Goal: Feedback & Contribution: Submit feedback/report problem

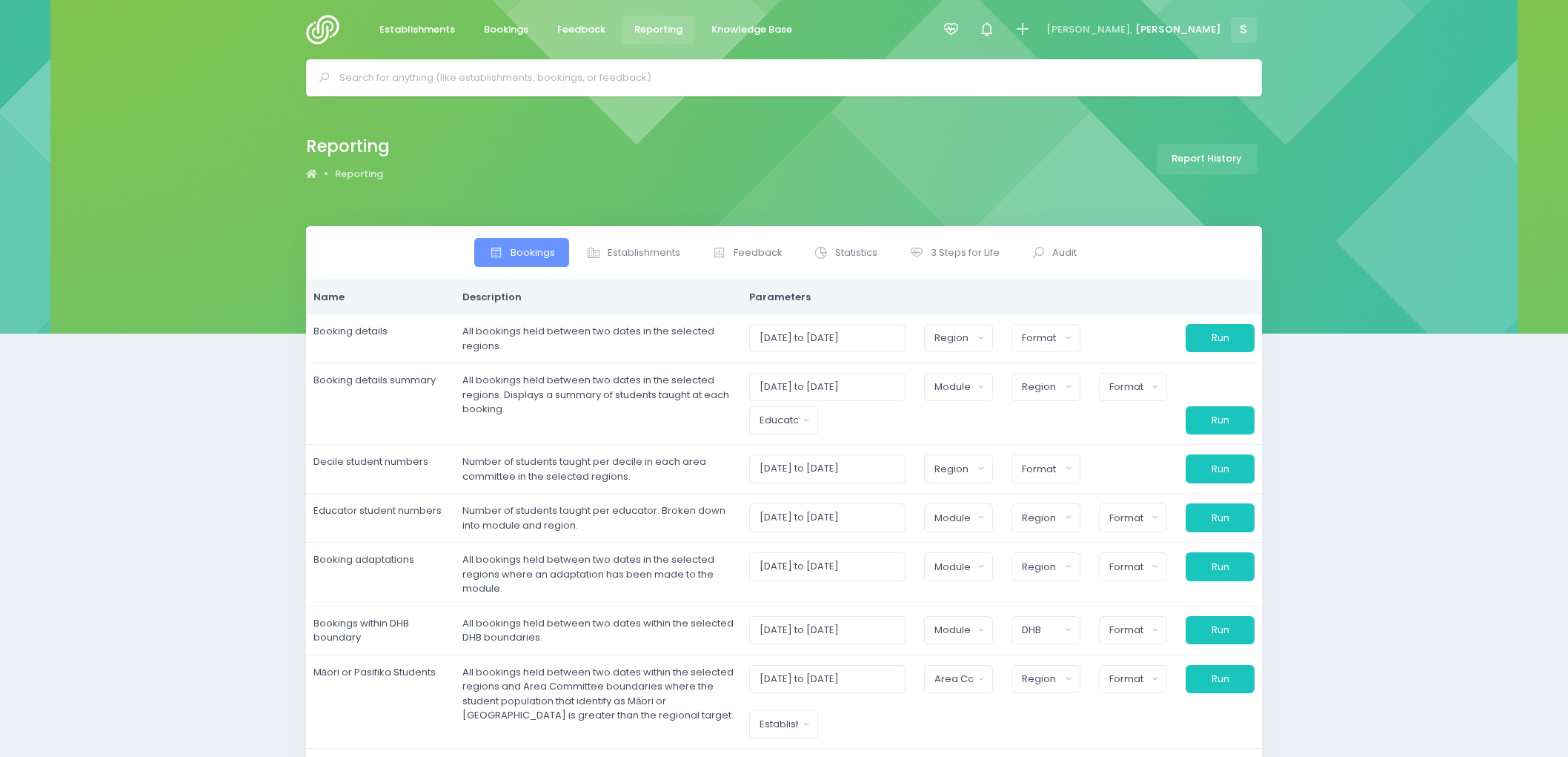
select select
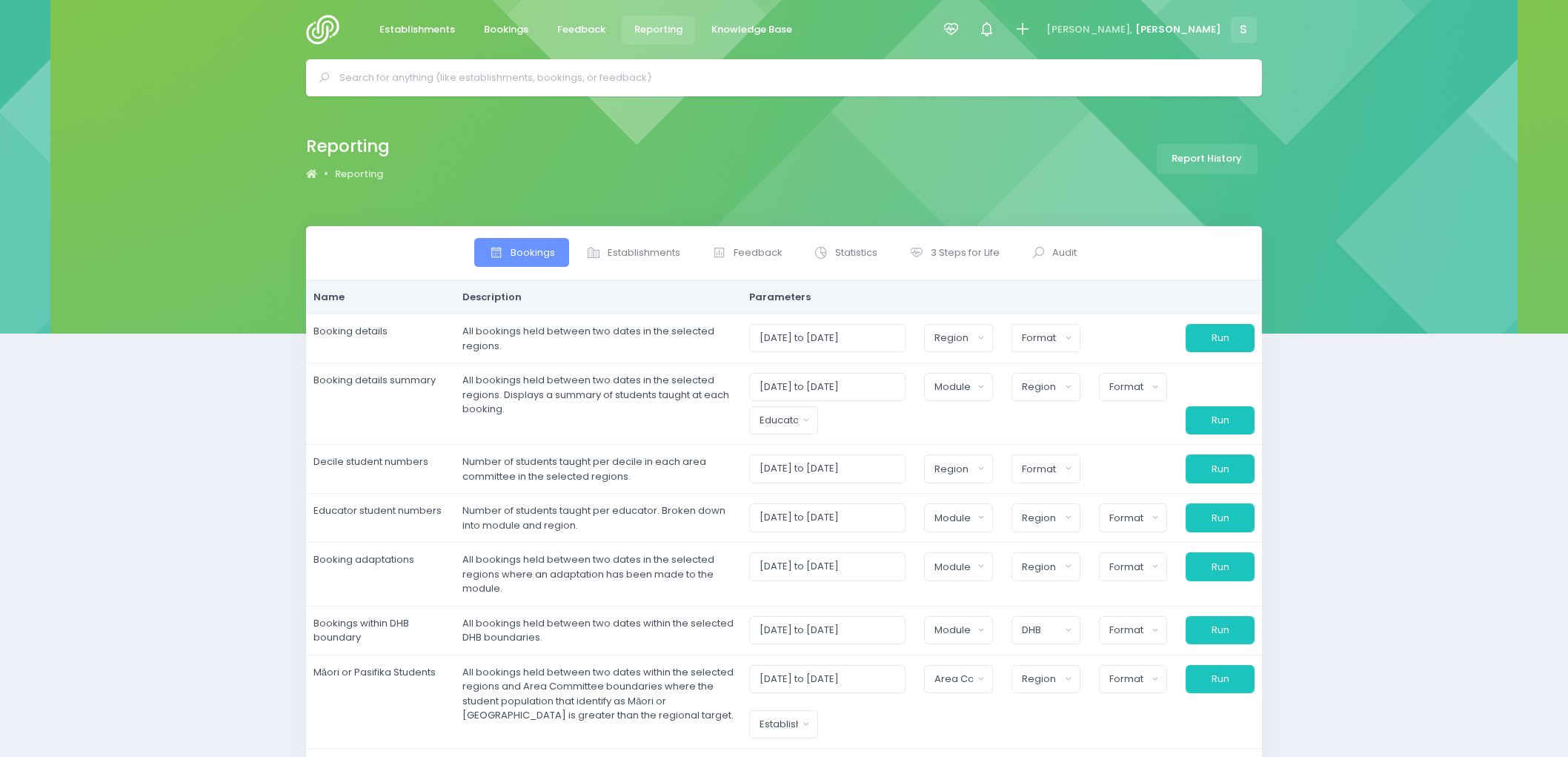
select select
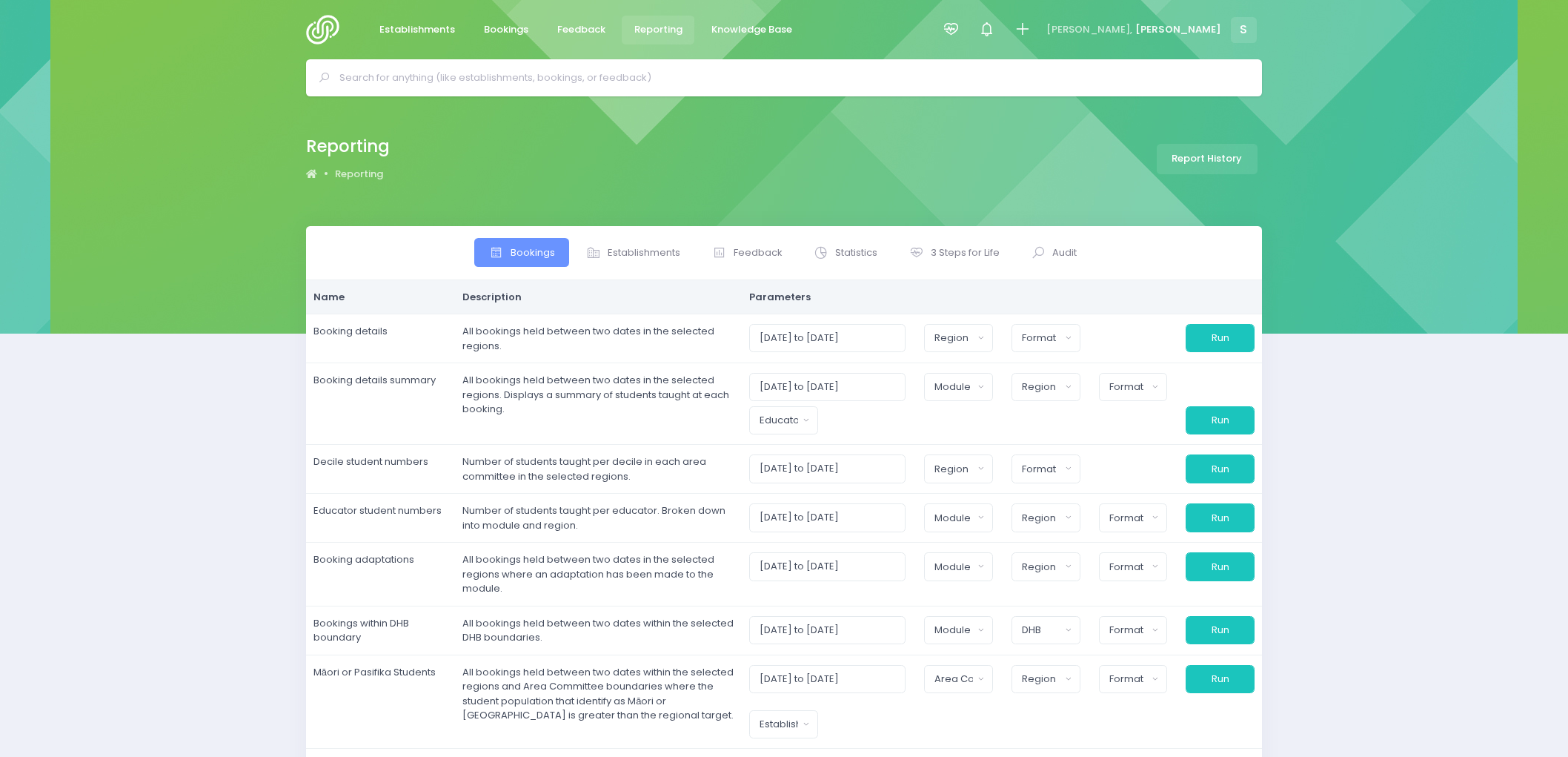
select select
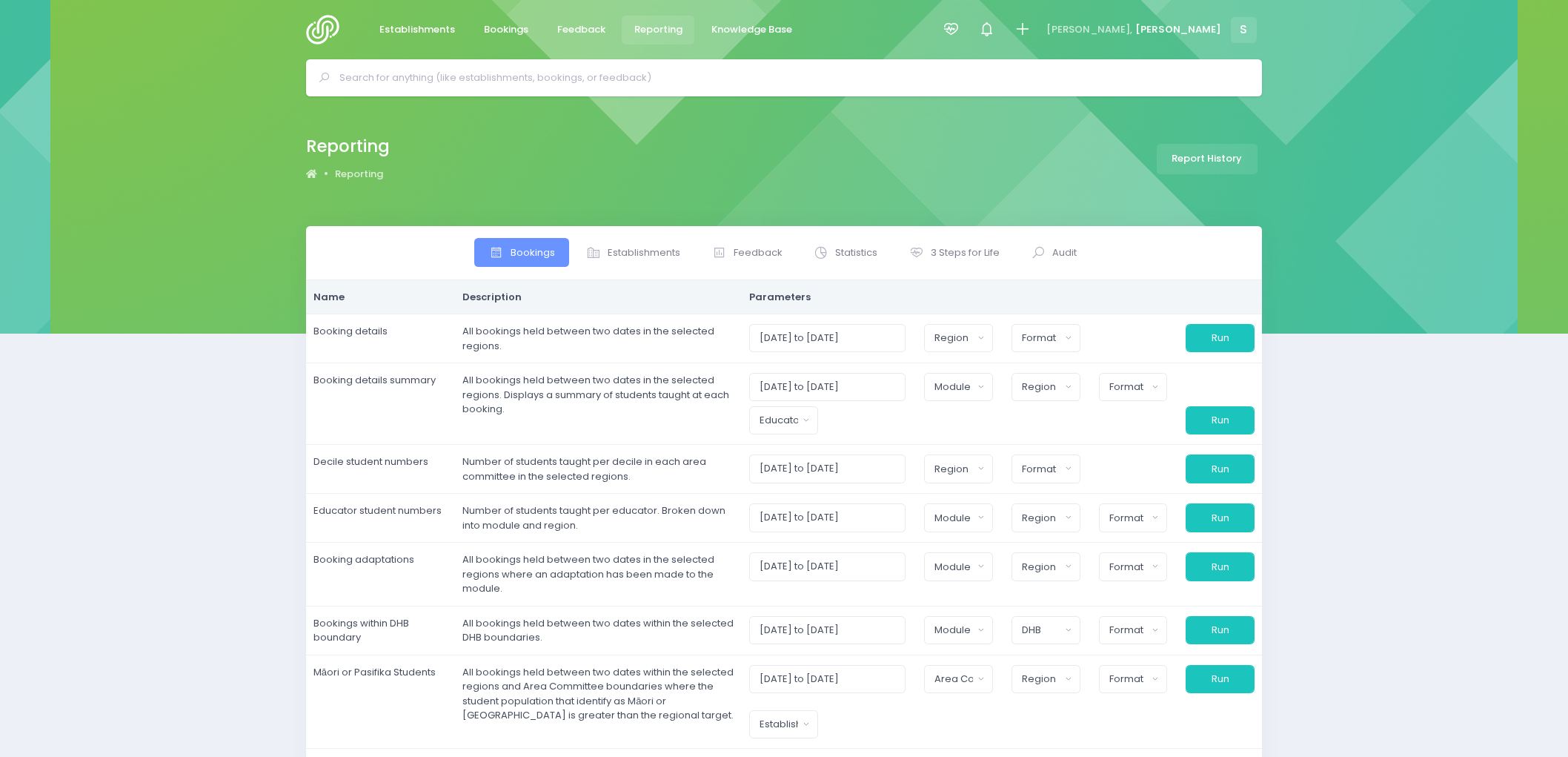
select select
click at [584, 28] on span "Feedback" at bounding box center [582, 29] width 48 height 15
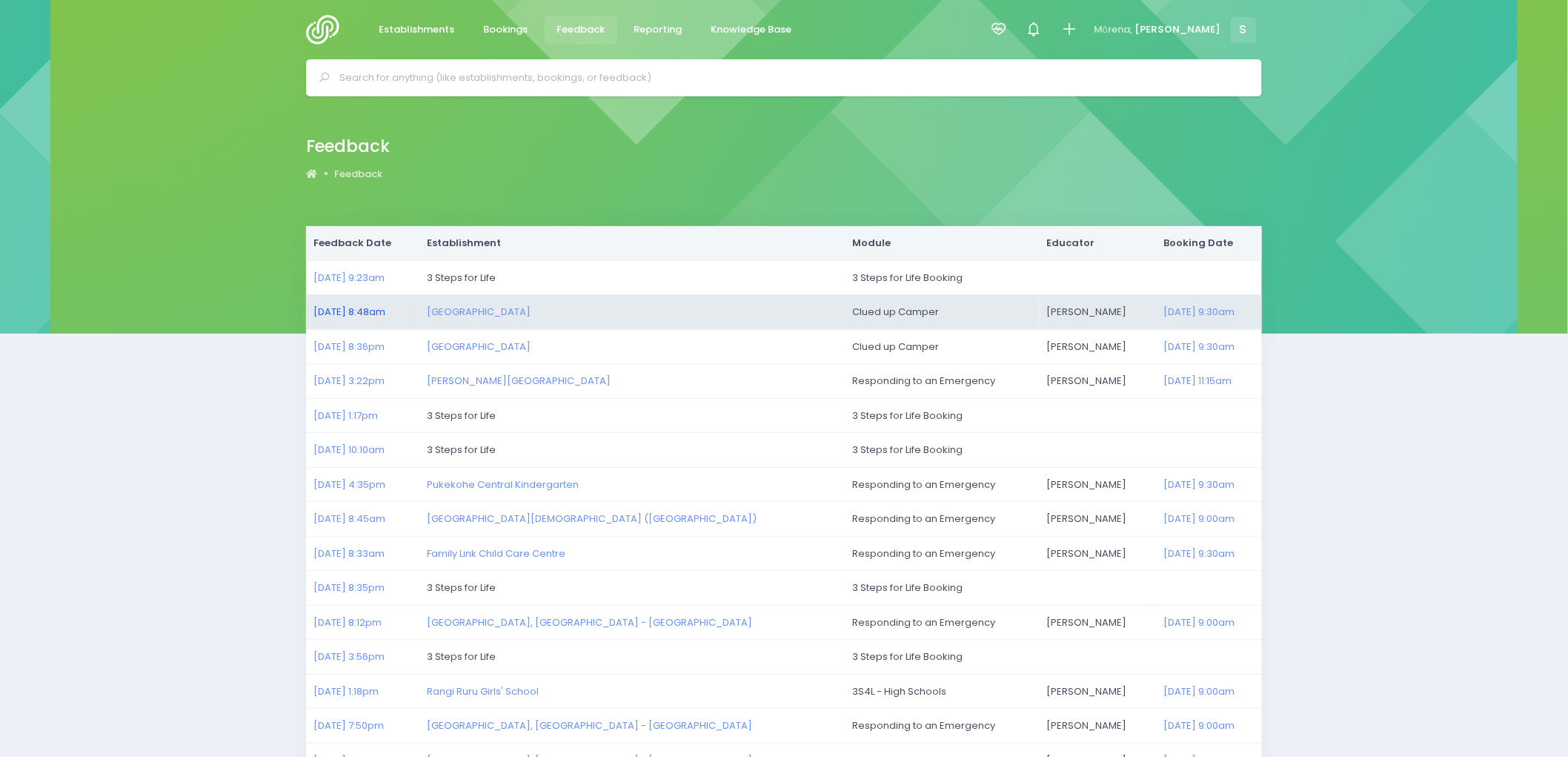
click at [355, 314] on link "20/08/2025 8:48am" at bounding box center [349, 312] width 72 height 14
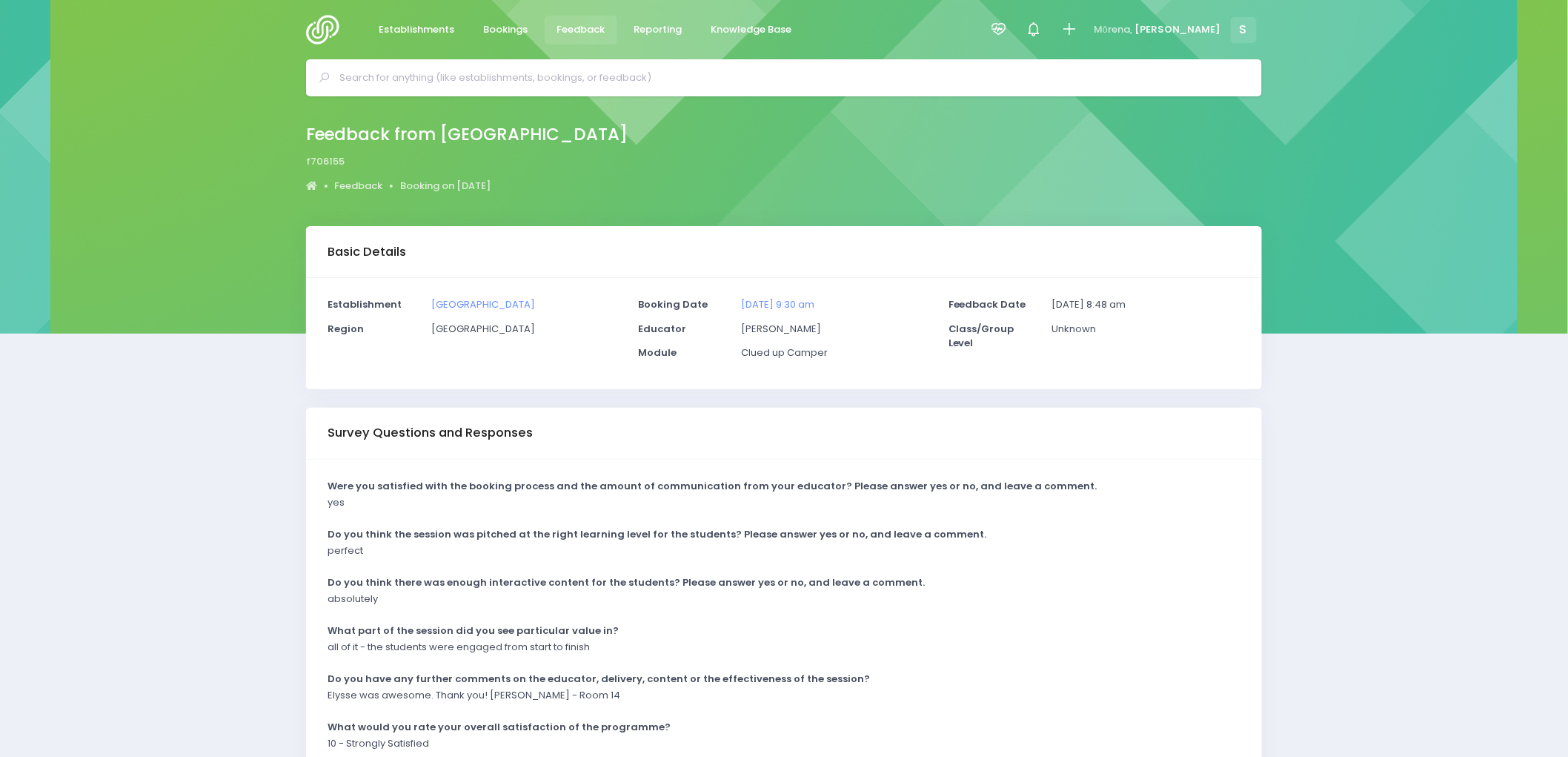
click at [321, 32] on img at bounding box center [327, 29] width 42 height 29
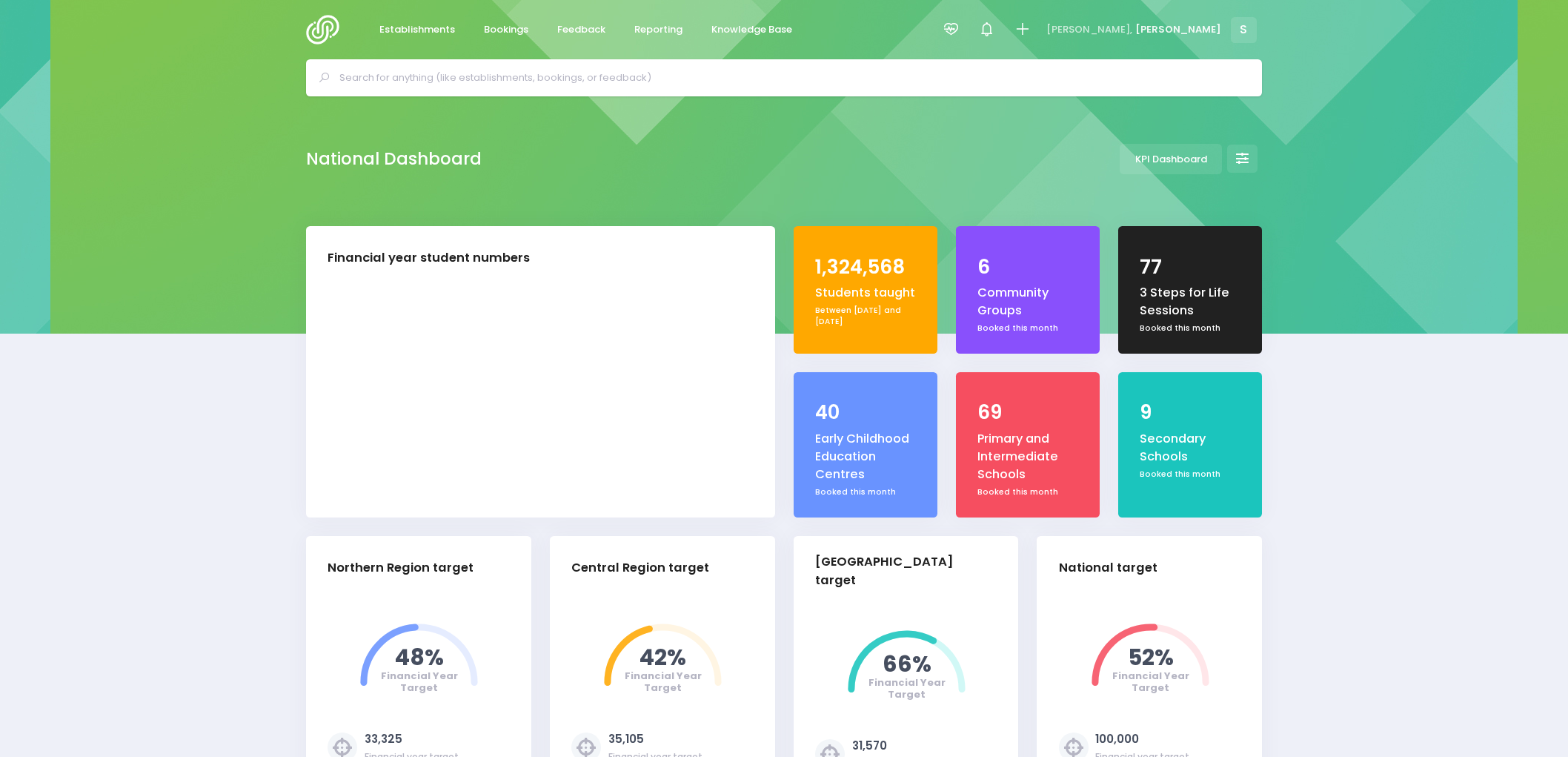
select select "5"
